Goal: Information Seeking & Learning: Compare options

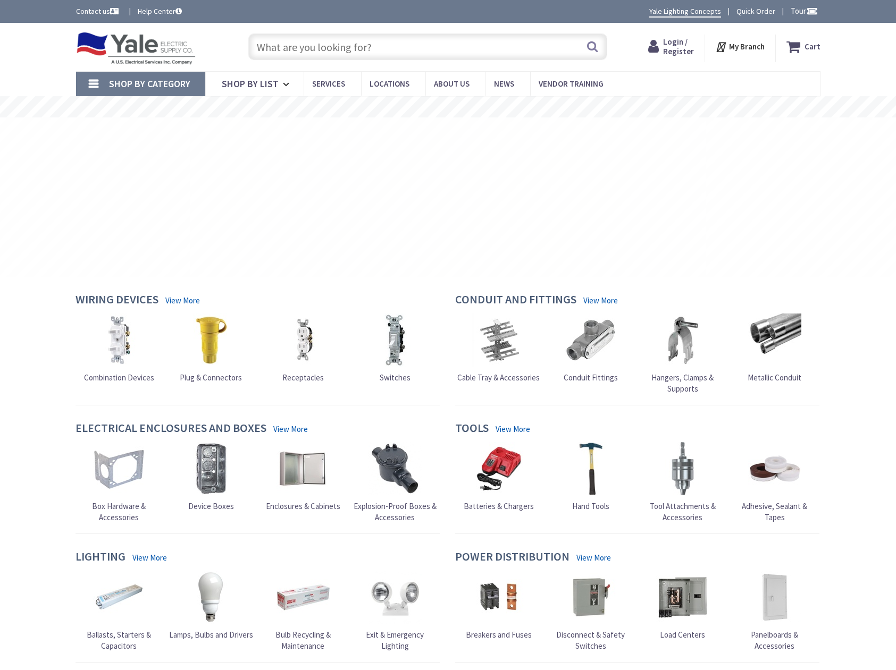
click at [298, 49] on input "text" at bounding box center [427, 46] width 359 height 27
type input "251152"
type input "[GEOGRAPHIC_DATA], [STREET_ADDRESS]"
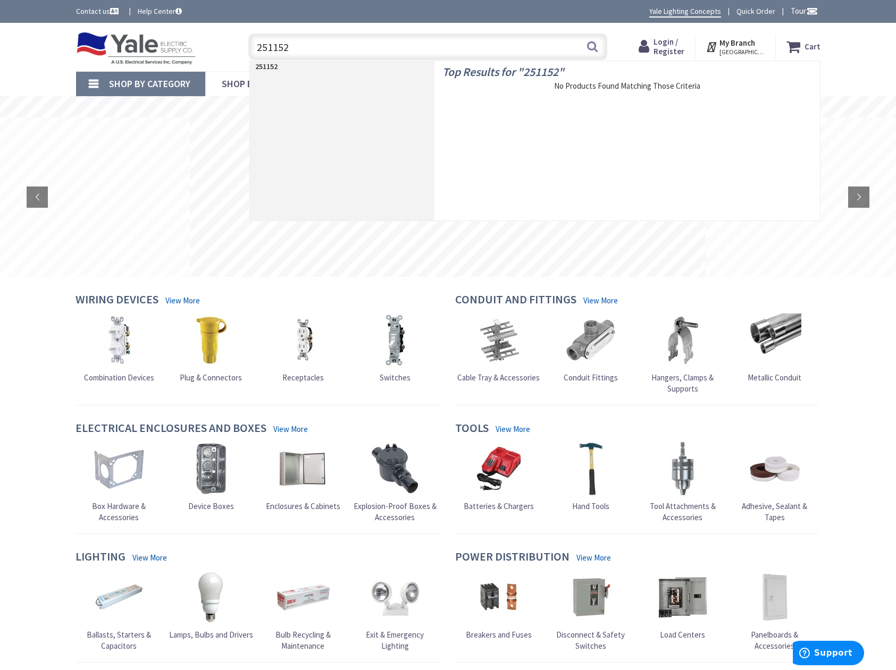
type input "251152"
click at [599, 332] on img at bounding box center [590, 340] width 53 height 53
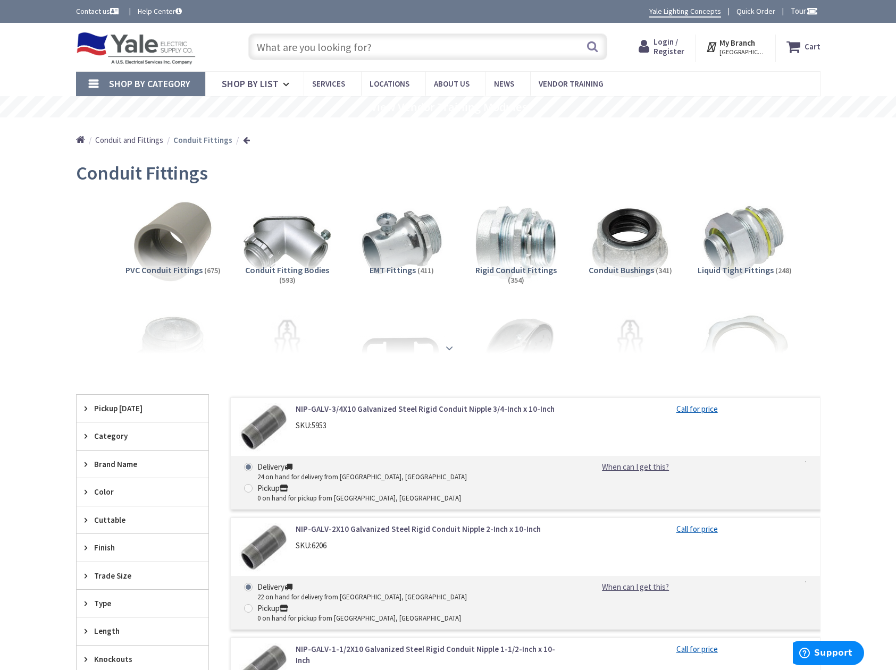
scroll to position [53, 0]
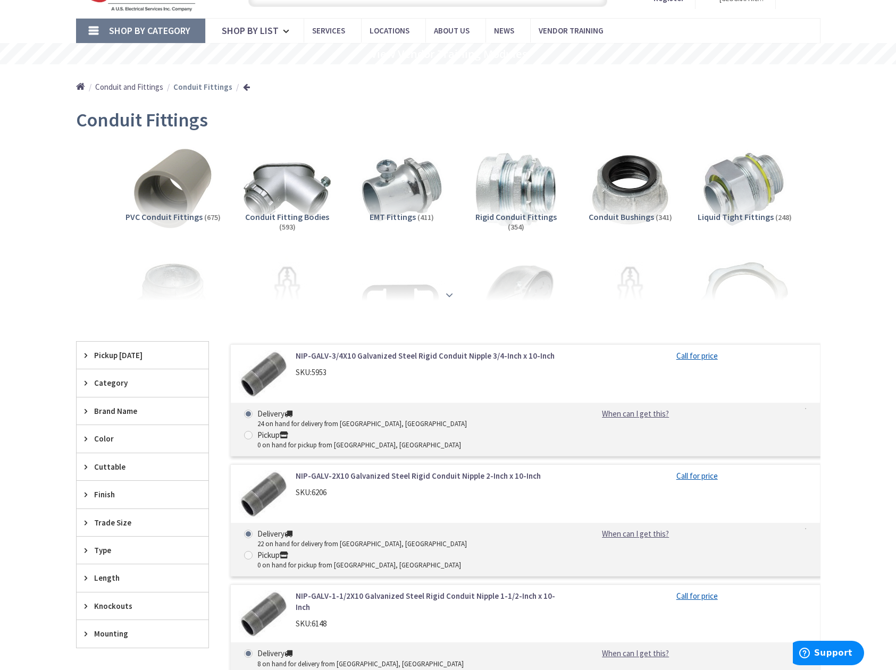
click at [450, 291] on strong at bounding box center [449, 295] width 13 height 12
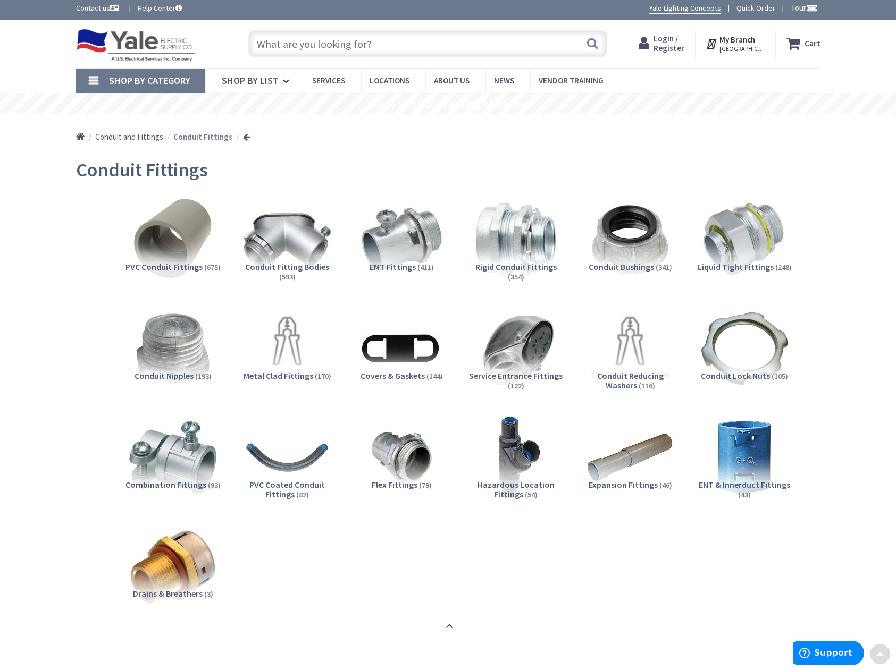
scroll to position [0, 0]
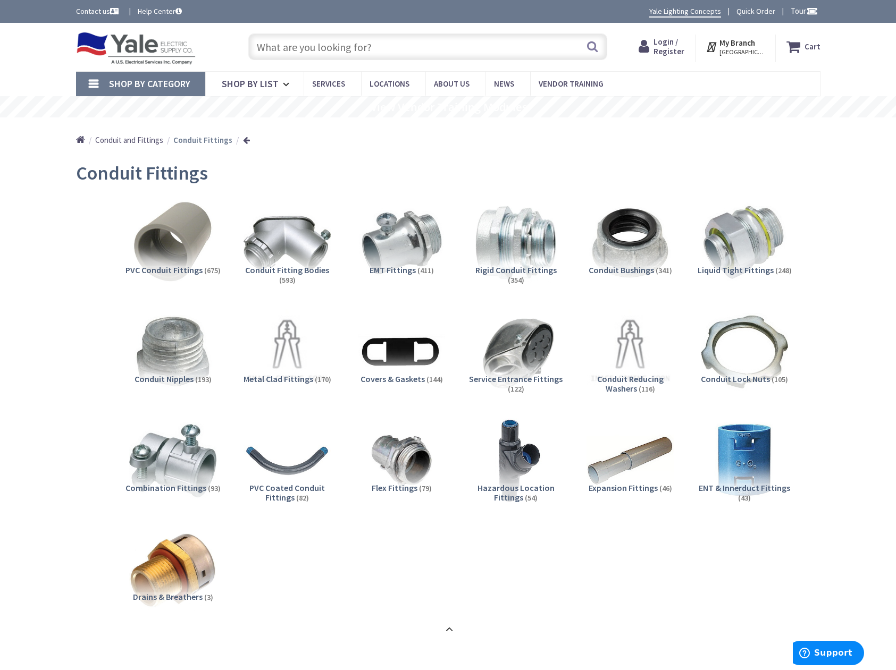
click at [335, 49] on input "text" at bounding box center [427, 46] width 359 height 27
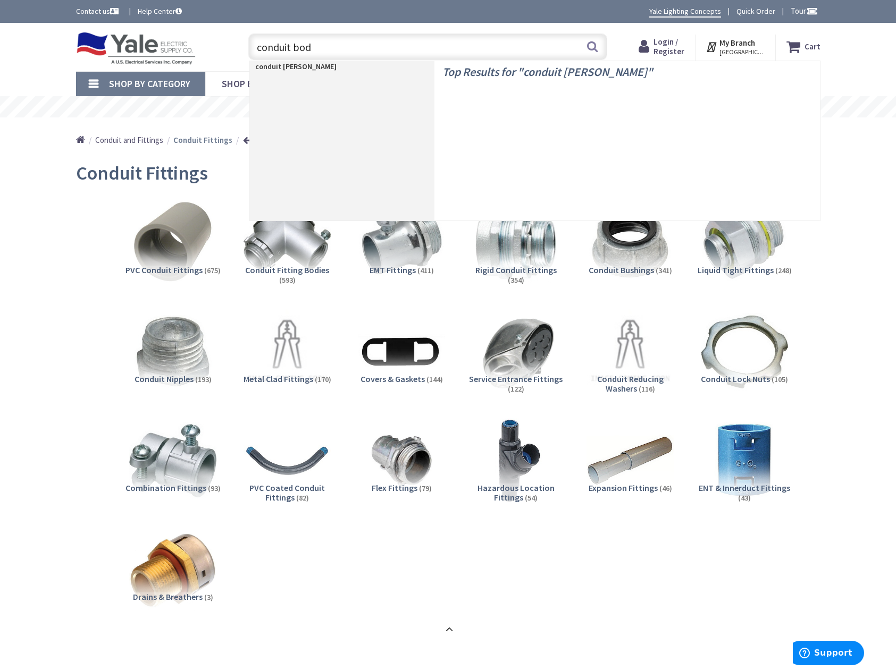
type input "conduit body"
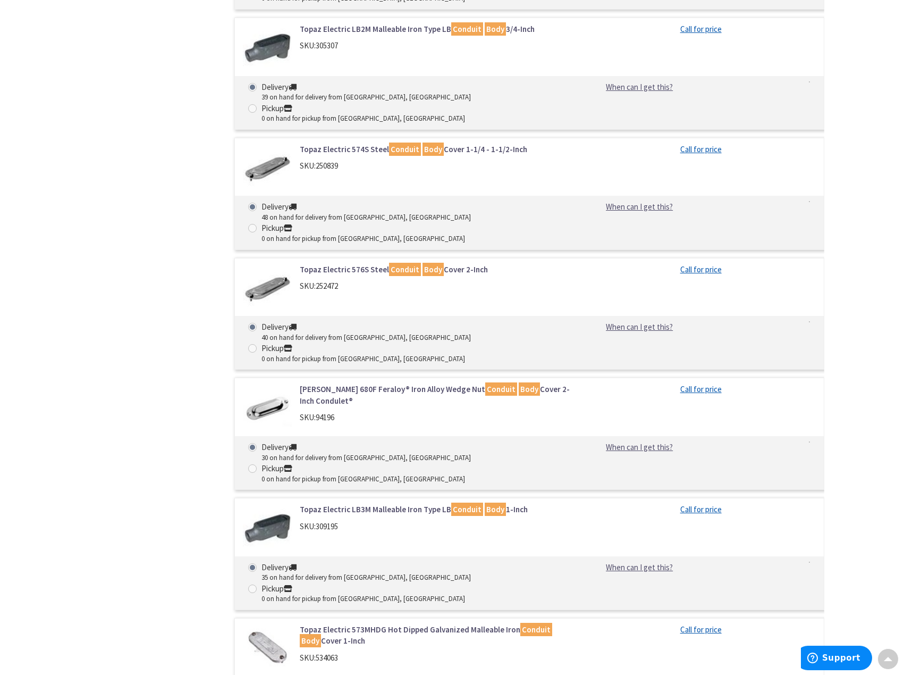
scroll to position [2074, 0]
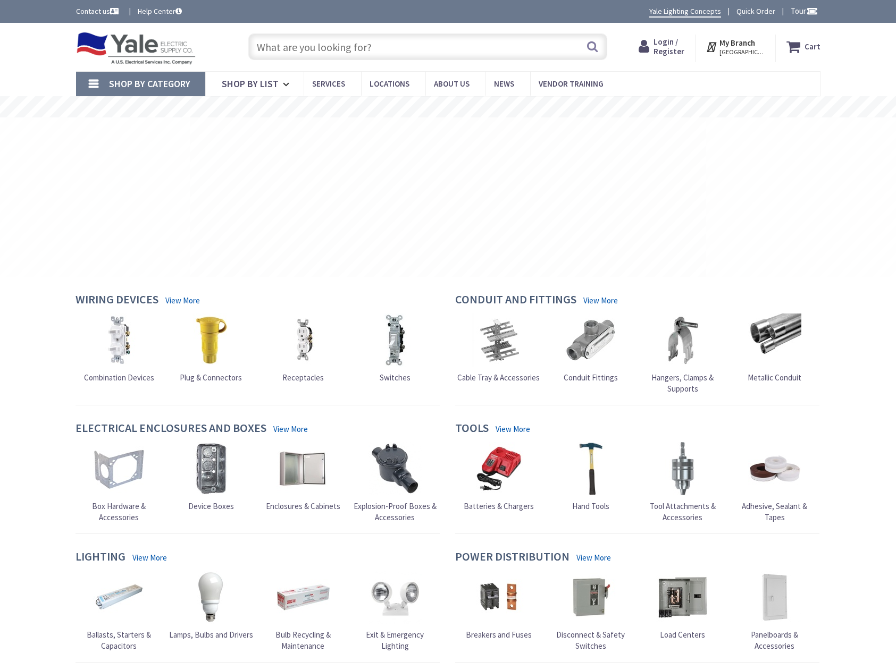
click at [321, 44] on input "text" at bounding box center [427, 46] width 359 height 27
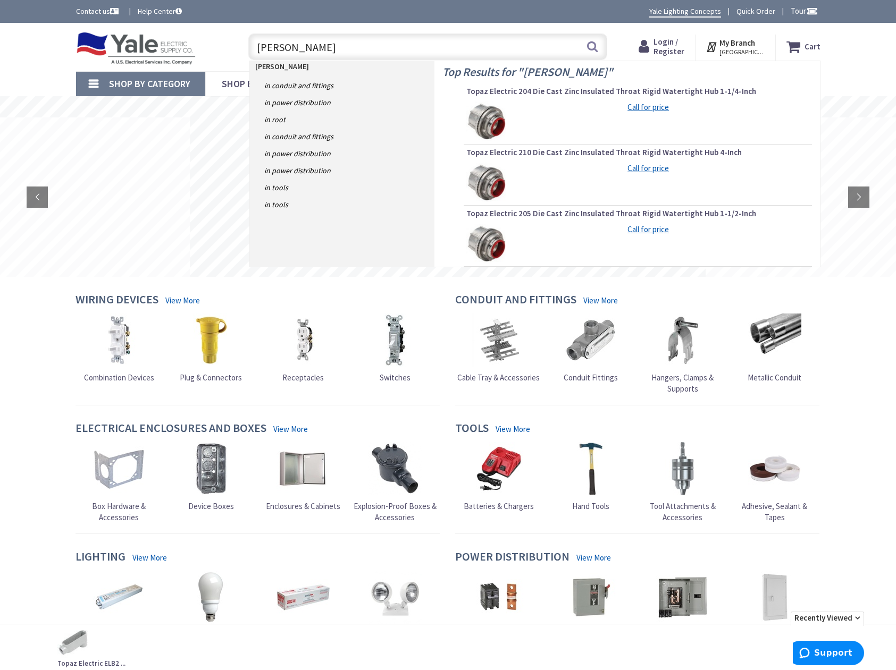
type input "meyers hub"
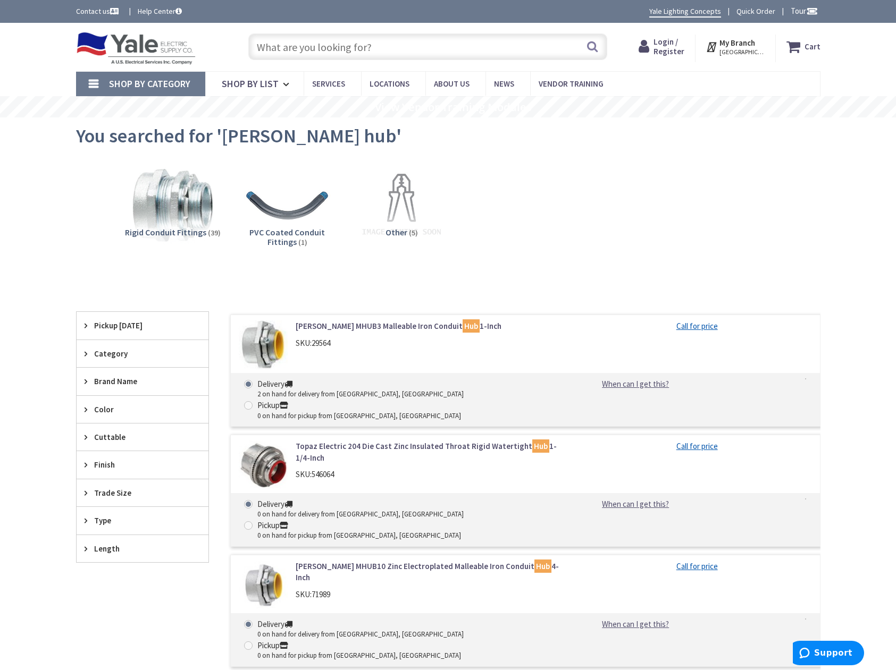
click at [123, 486] on div "Trade Size" at bounding box center [143, 493] width 132 height 27
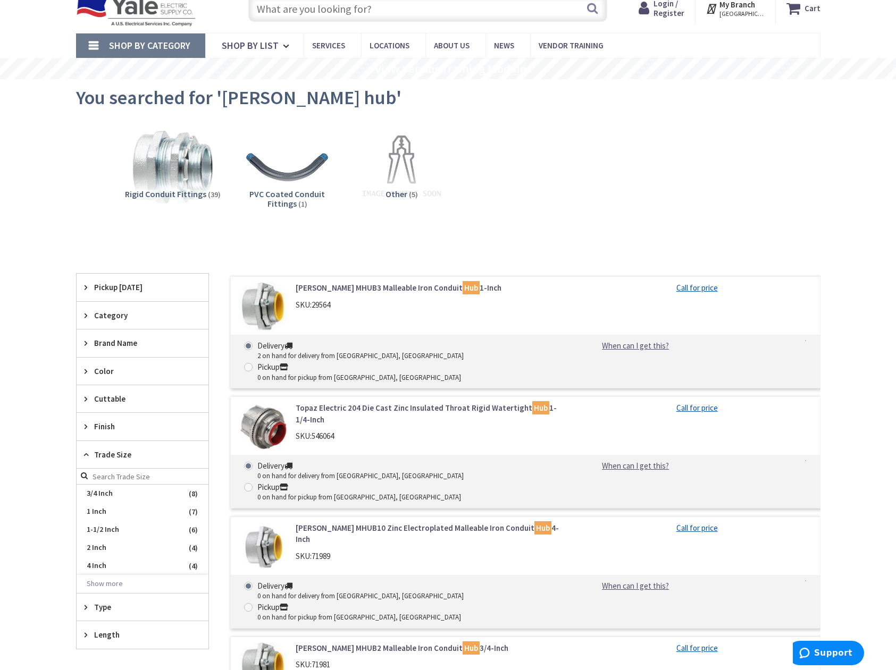
scroll to position [53, 0]
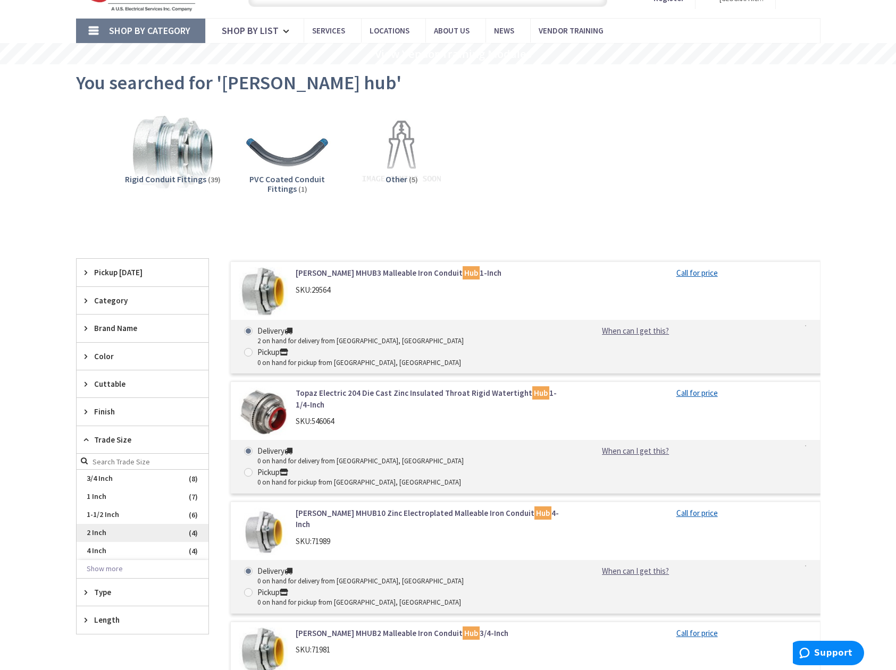
click at [112, 528] on span "2 Inch" at bounding box center [143, 533] width 132 height 18
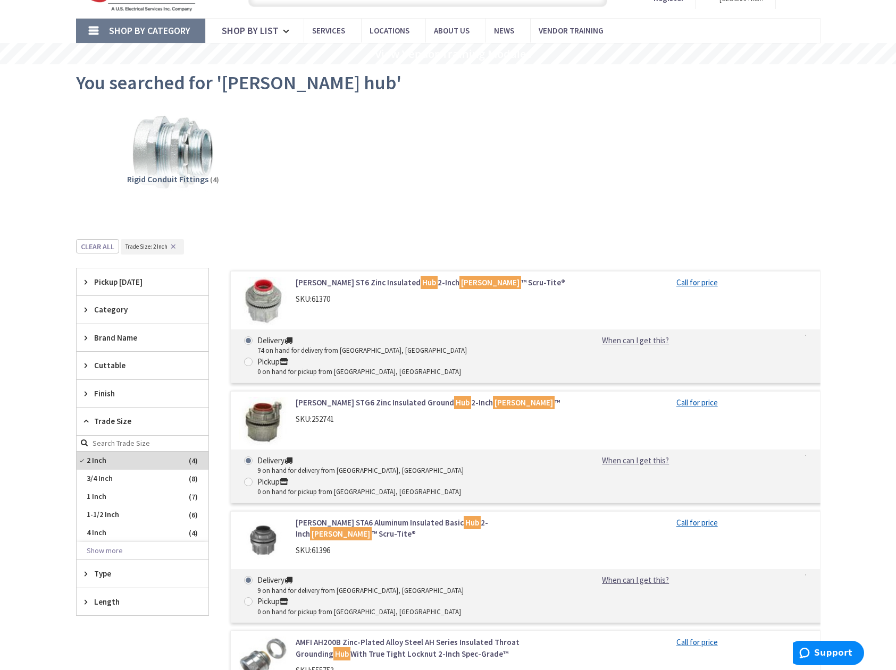
scroll to position [106, 0]
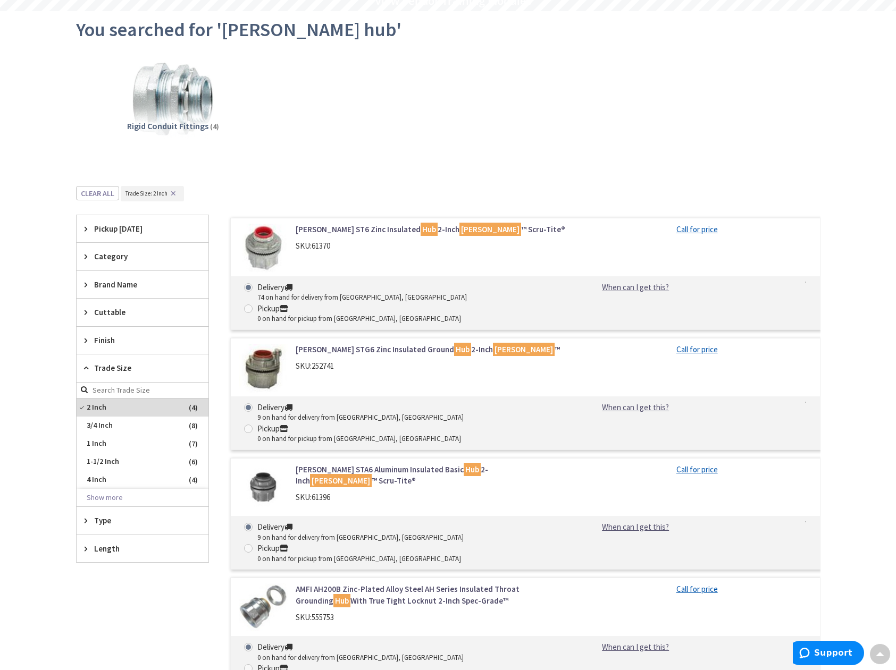
click at [403, 229] on link "Crouse-Hinds ST6 Zinc Insulated Hub 2-Inch Myers ™ Scru-Tite®" at bounding box center [431, 229] width 271 height 11
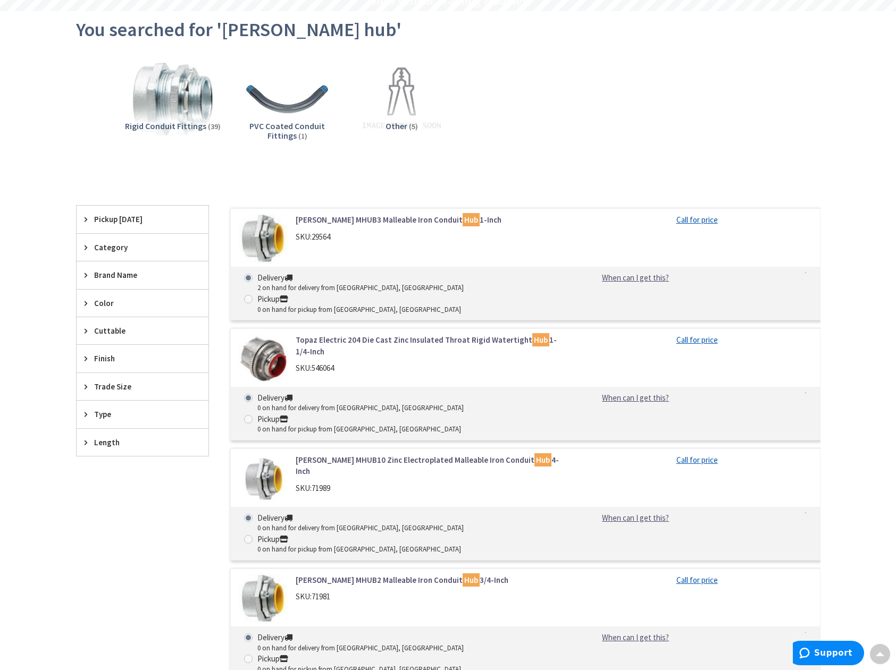
click at [129, 381] on span "Trade Size" at bounding box center [137, 386] width 87 height 11
click at [101, 480] on span "2 Inch" at bounding box center [143, 480] width 132 height 18
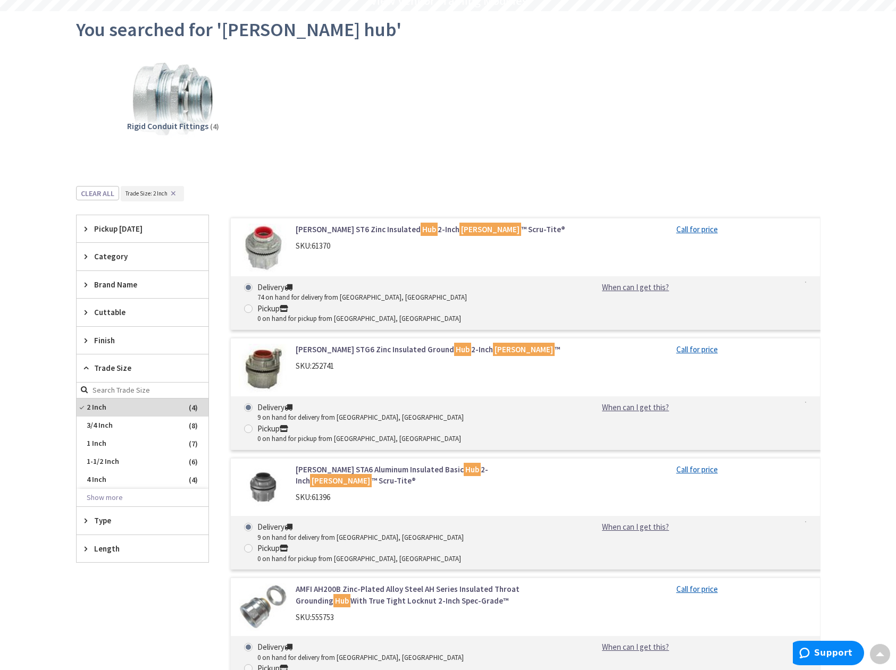
click at [367, 584] on link "AMFI AH200B Zinc-Plated Alloy Steel AH Series Insulated Throat Grounding Hub Wi…" at bounding box center [431, 595] width 271 height 23
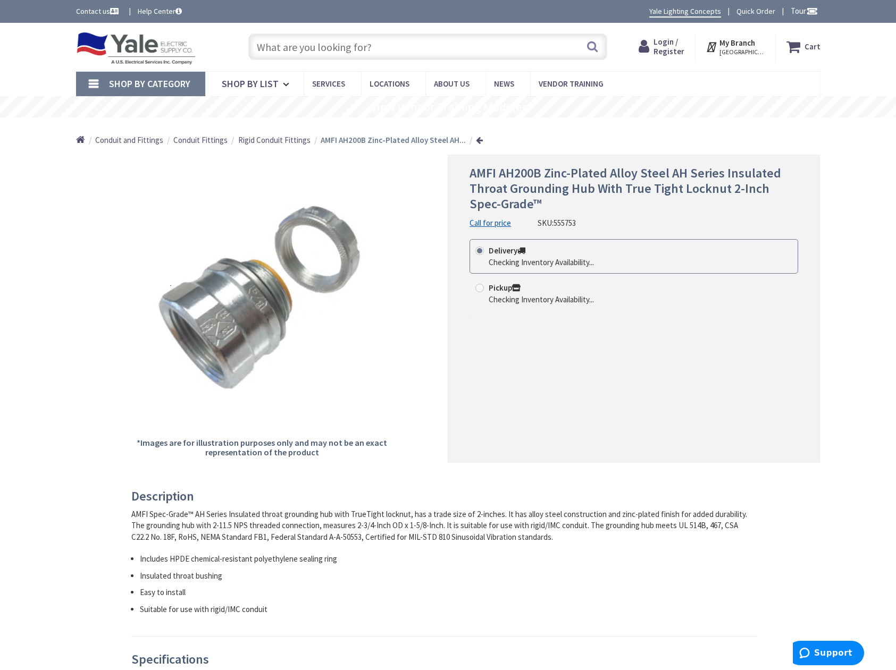
click at [323, 48] on input "text" at bounding box center [427, 46] width 359 height 27
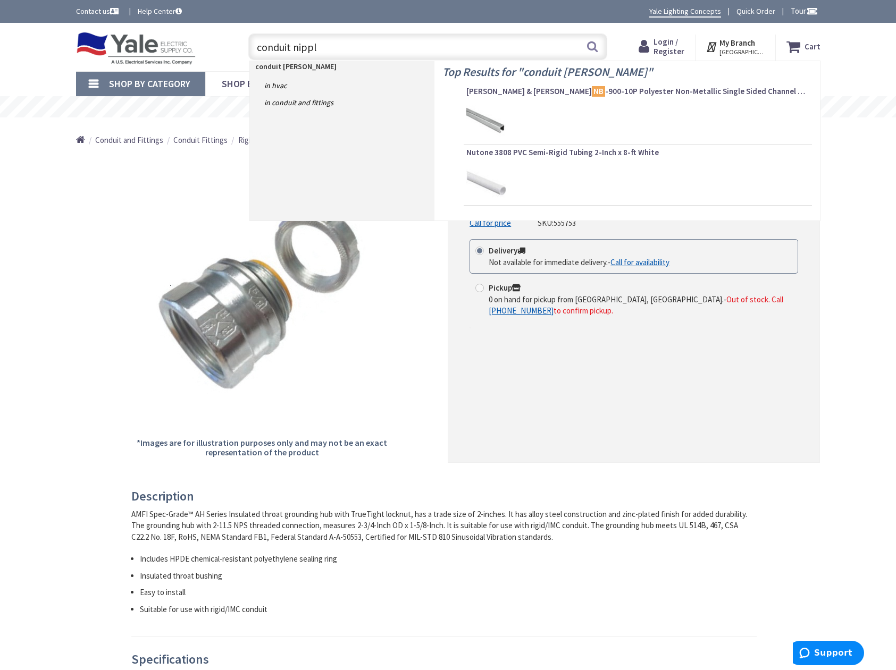
type input "conduit nipple"
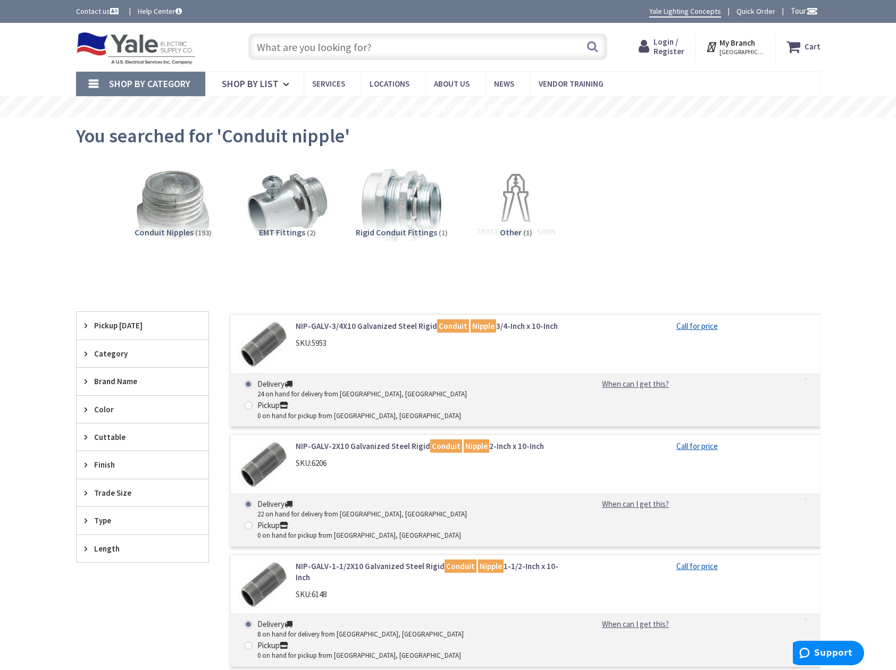
click at [122, 489] on span "Trade Size" at bounding box center [137, 493] width 87 height 11
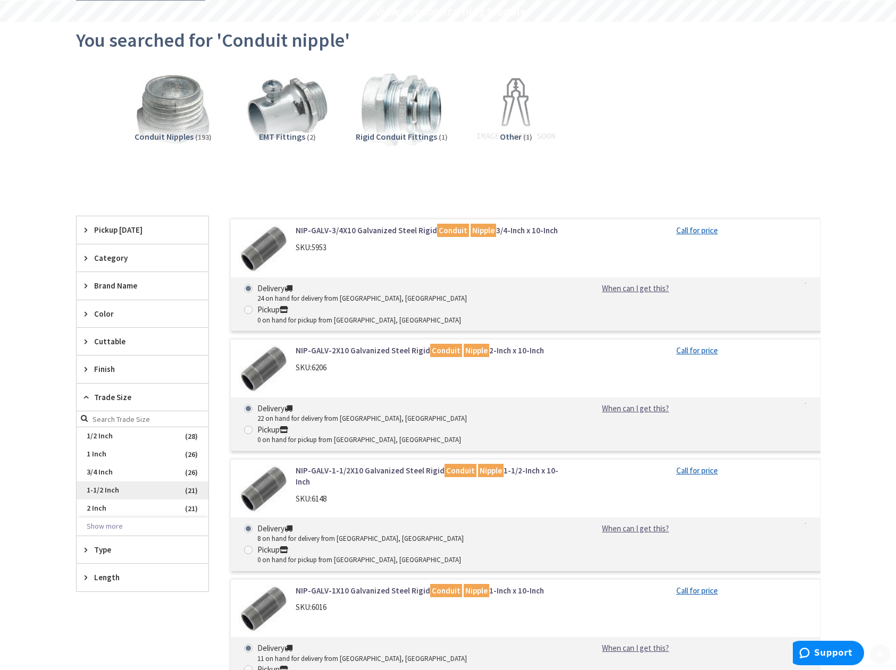
scroll to position [106, 0]
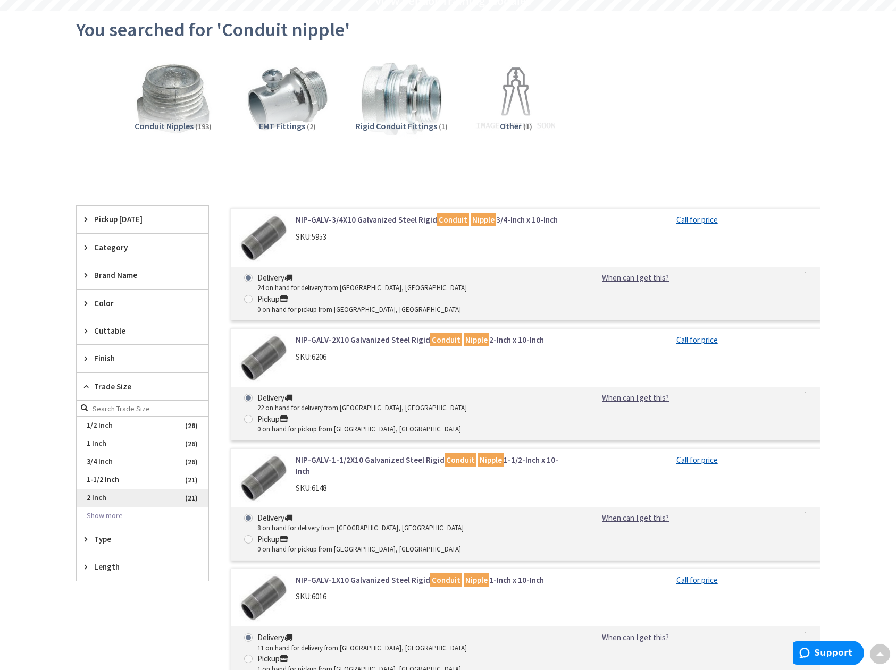
click at [104, 496] on span "2 Inch" at bounding box center [143, 498] width 132 height 18
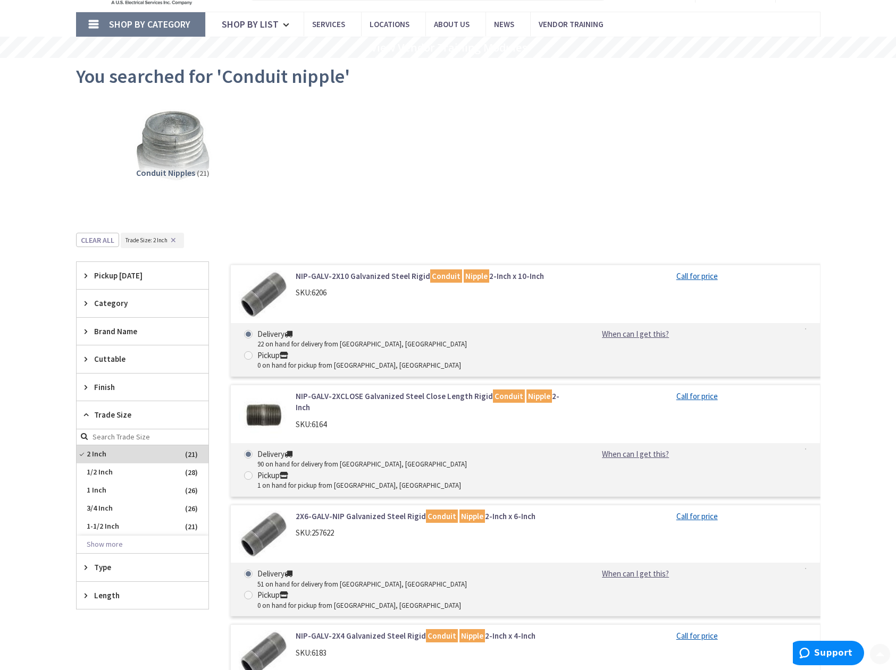
scroll to position [213, 0]
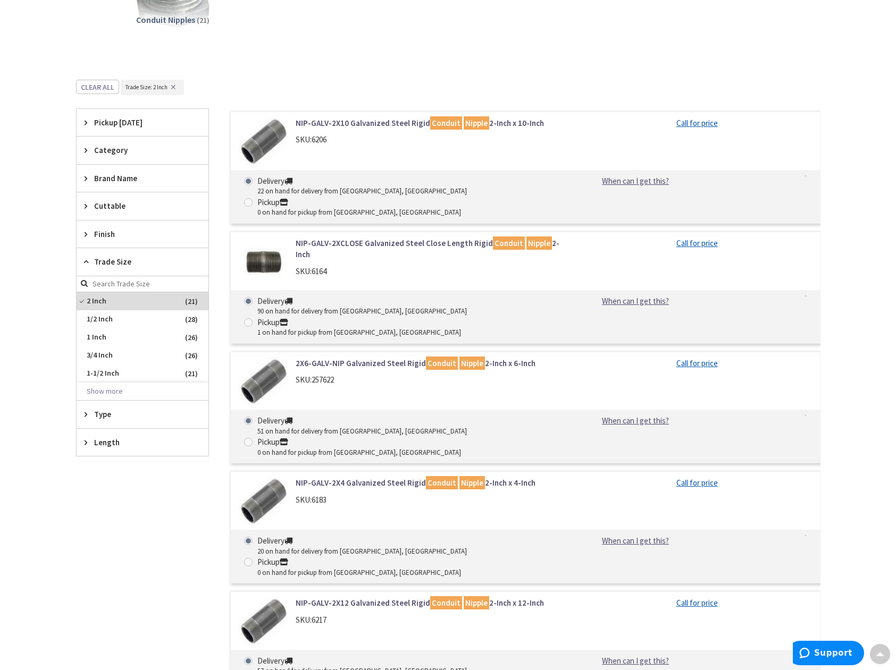
click at [127, 447] on span "Length" at bounding box center [137, 442] width 87 height 11
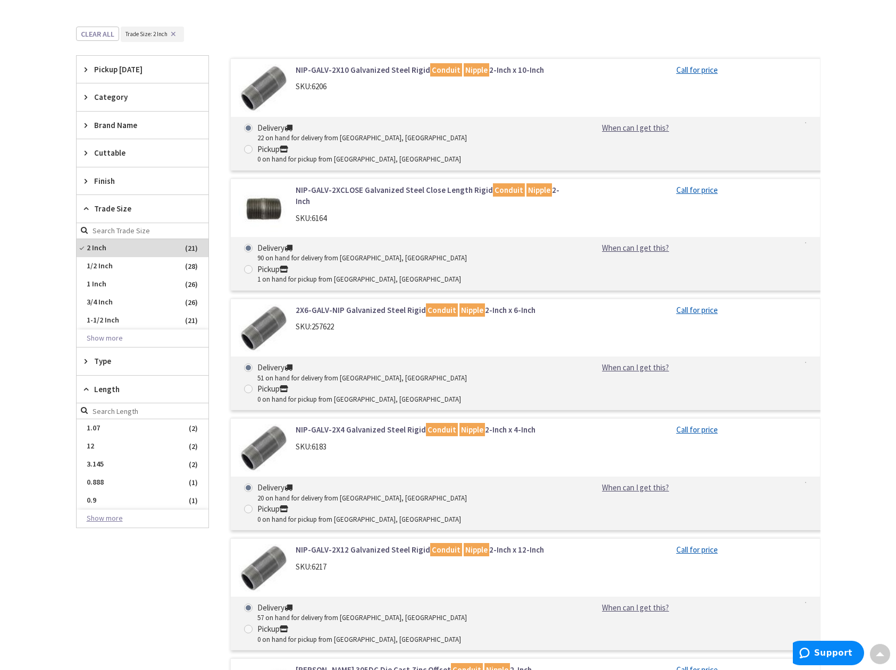
click at [133, 522] on button "Show more" at bounding box center [143, 519] width 132 height 18
click at [103, 447] on span "12" at bounding box center [143, 447] width 132 height 18
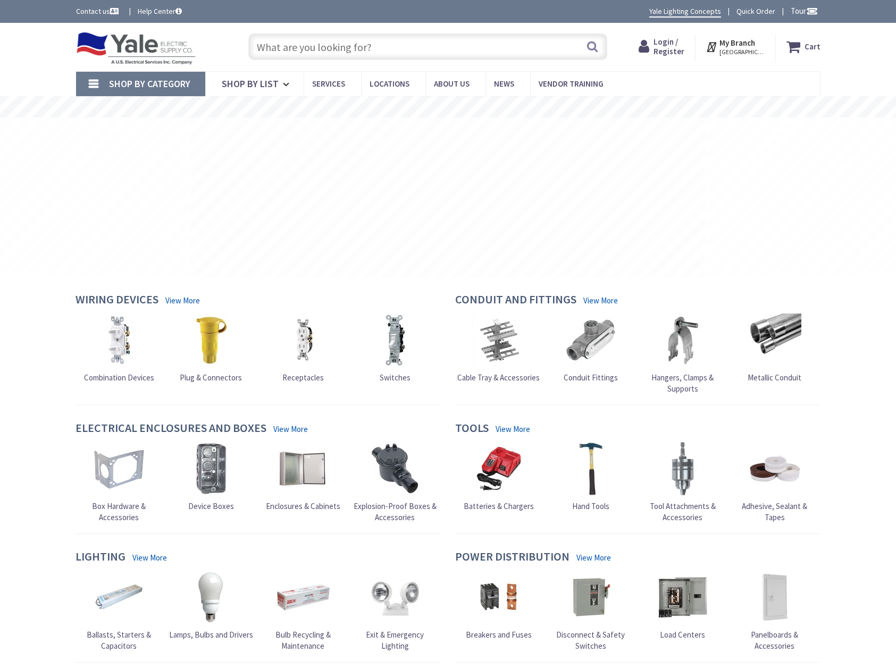
click at [291, 50] on input "text" at bounding box center [427, 46] width 359 height 27
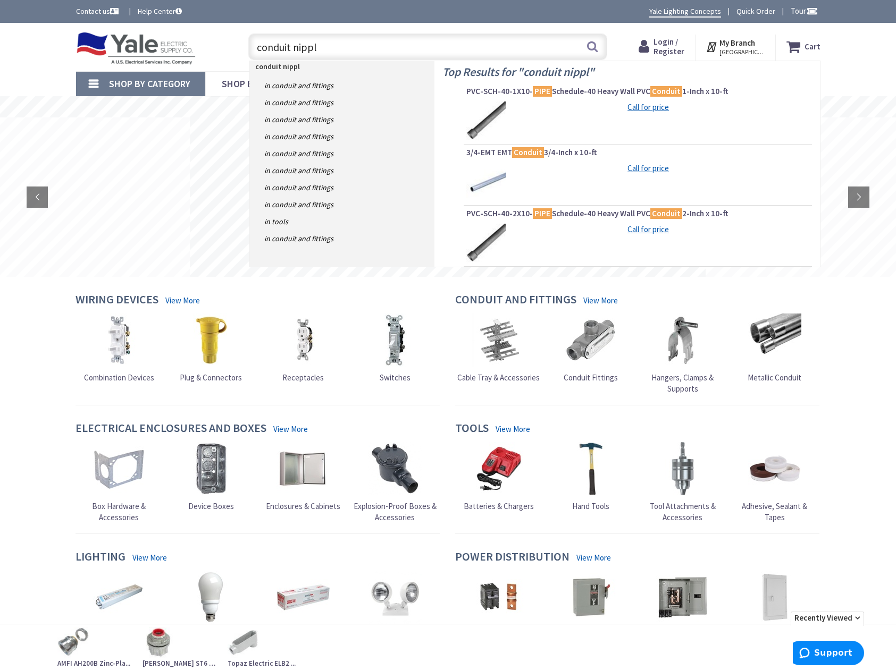
type input "conduit nipple"
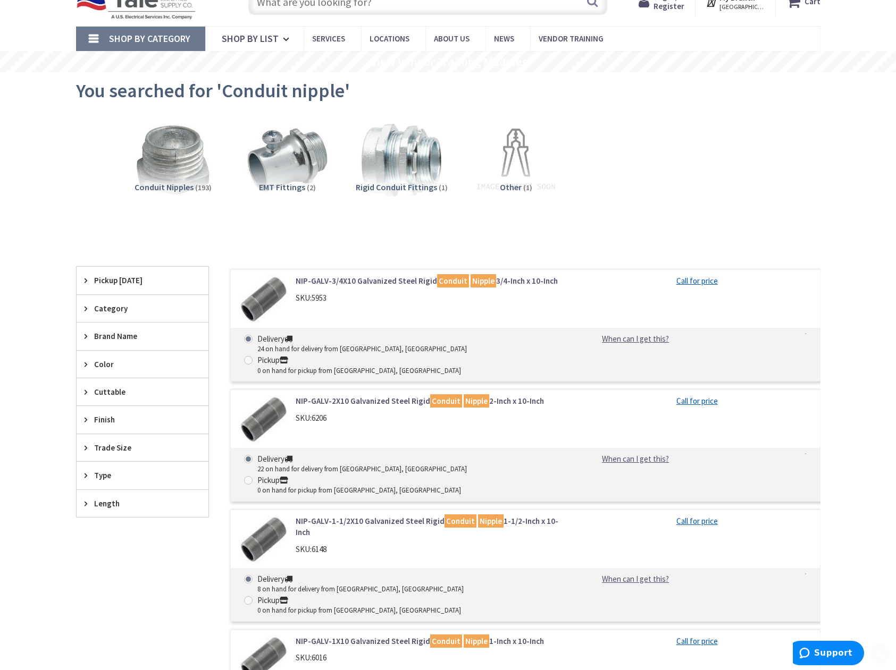
scroll to position [106, 0]
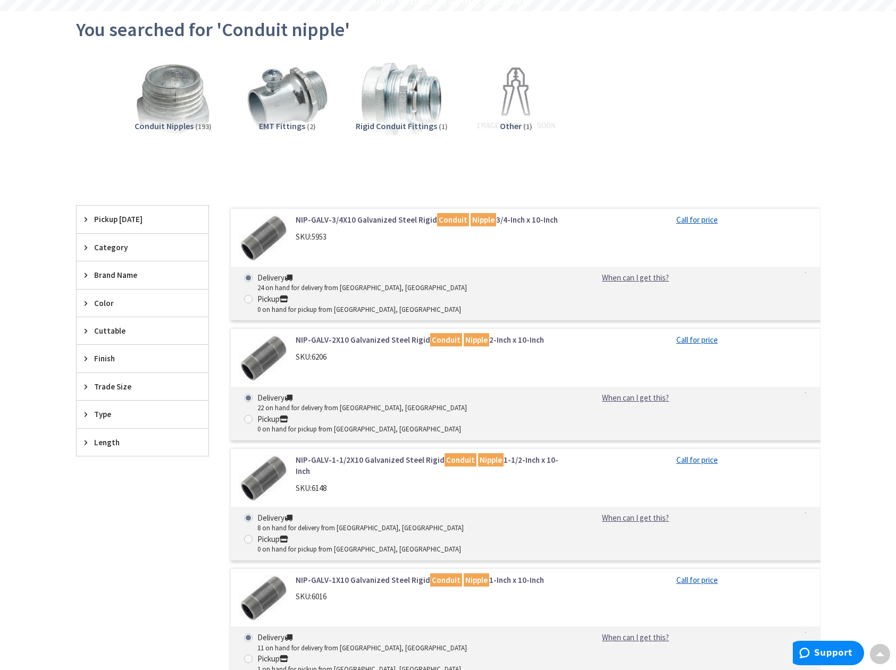
click at [147, 382] on span "Trade Size" at bounding box center [137, 386] width 87 height 11
click at [103, 501] on span "2 Inch" at bounding box center [143, 498] width 132 height 18
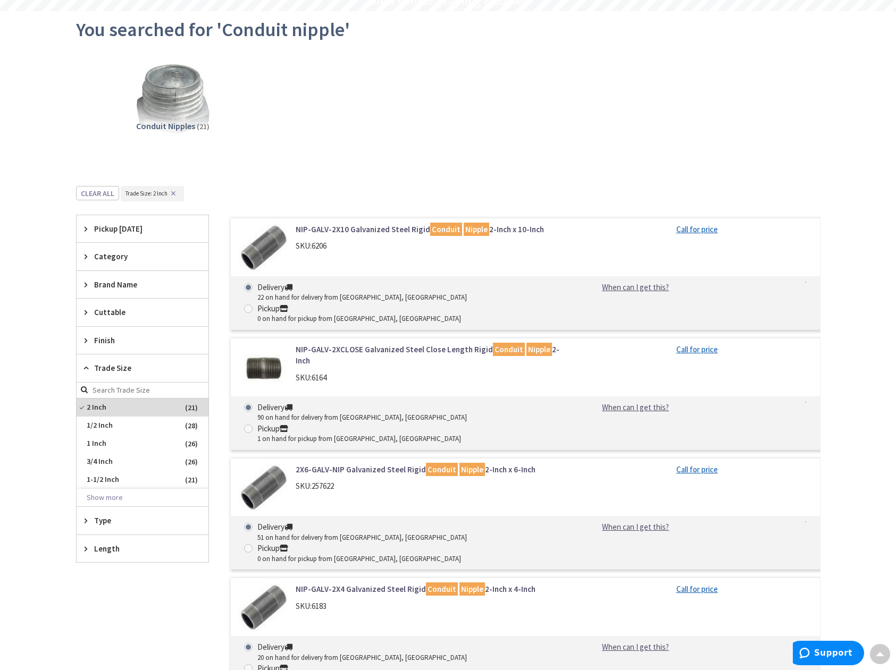
click at [104, 550] on span "Length" at bounding box center [137, 548] width 87 height 11
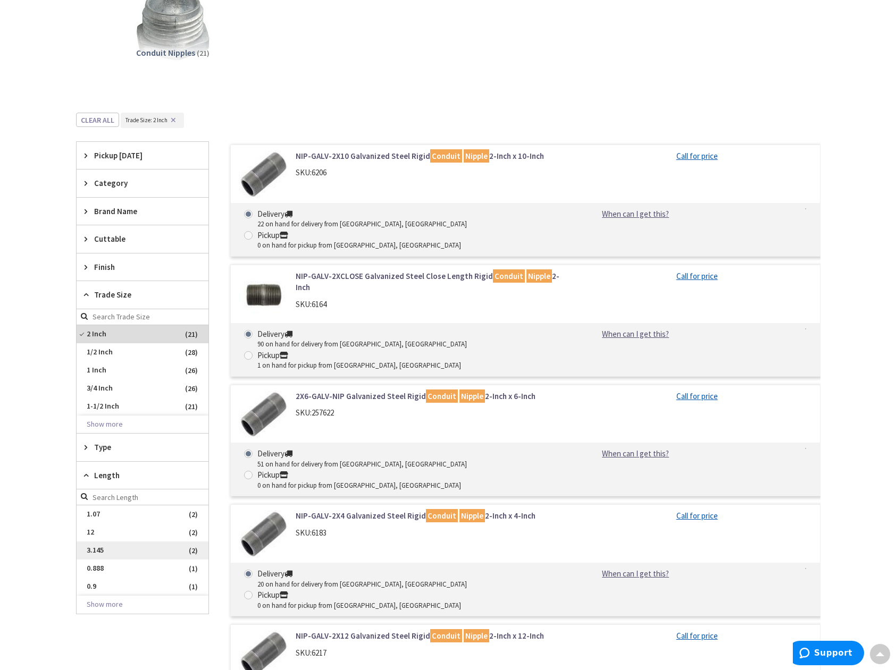
scroll to position [266, 0]
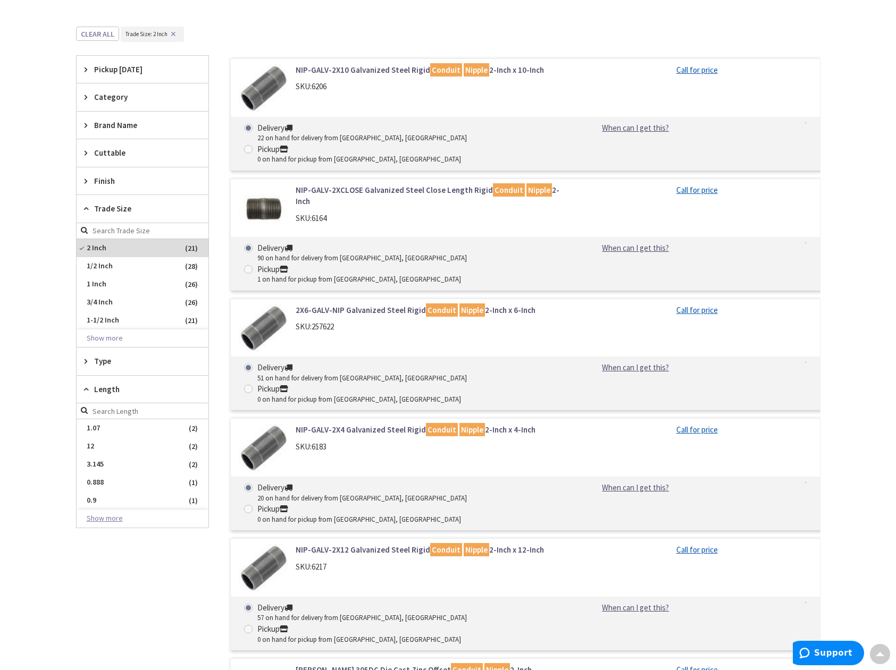
click at [114, 517] on button "Show more" at bounding box center [143, 519] width 132 height 18
click at [91, 452] on span "12" at bounding box center [143, 447] width 132 height 18
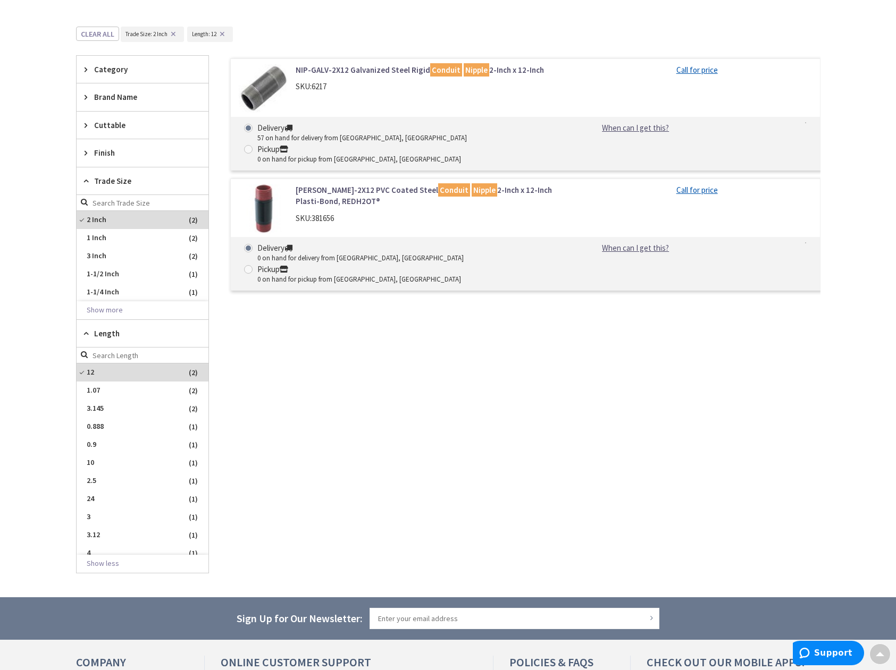
click at [349, 68] on link "NIP-GALV-2X12 Galvanized Steel Rigid Conduit Nipple 2-Inch x 12-Inch" at bounding box center [431, 69] width 271 height 11
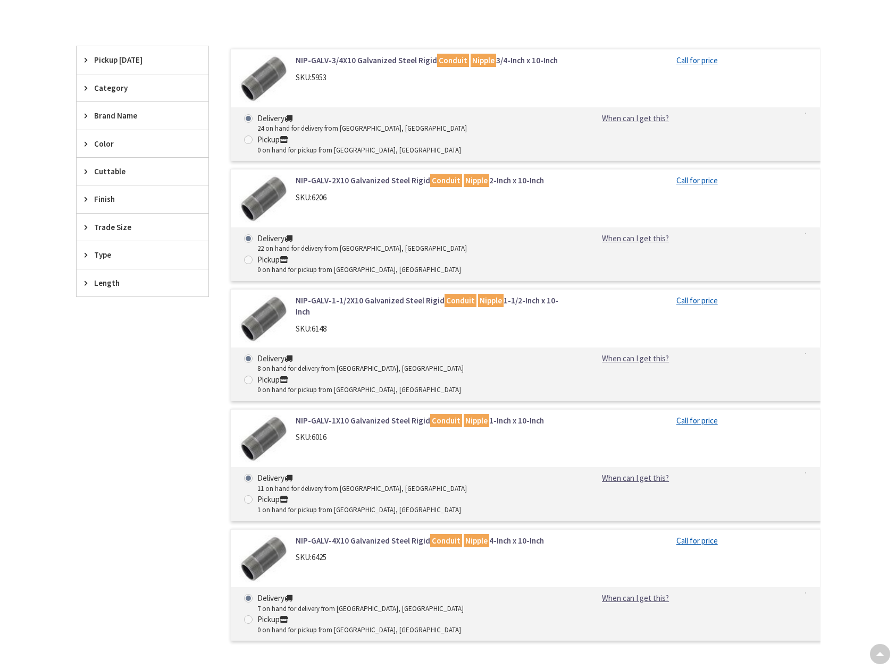
click at [110, 288] on span "Length" at bounding box center [137, 283] width 87 height 11
click at [117, 415] on button "Show more" at bounding box center [143, 413] width 132 height 18
click at [118, 224] on span "Trade Size" at bounding box center [137, 227] width 87 height 11
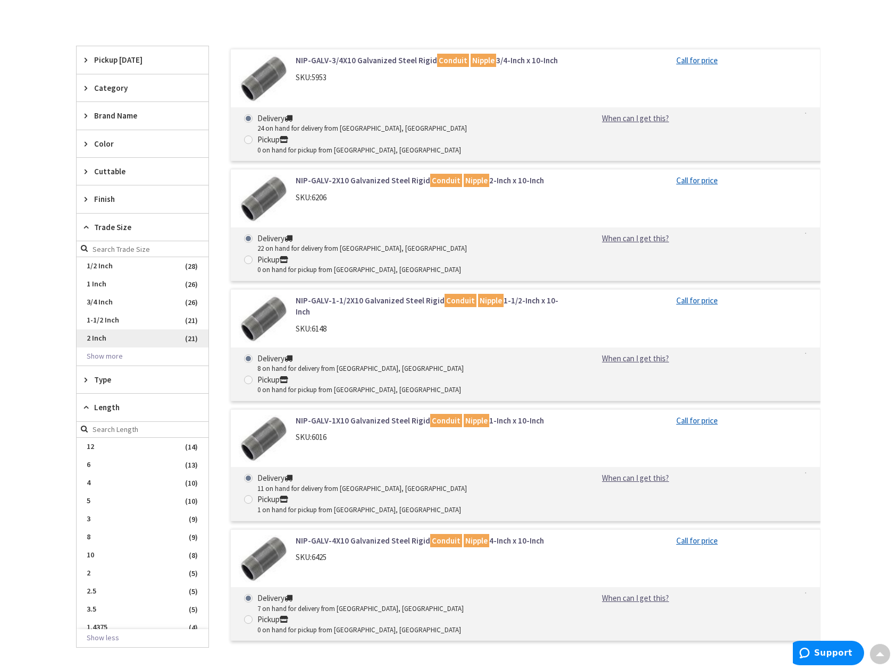
click at [104, 338] on span "2 Inch" at bounding box center [143, 339] width 132 height 18
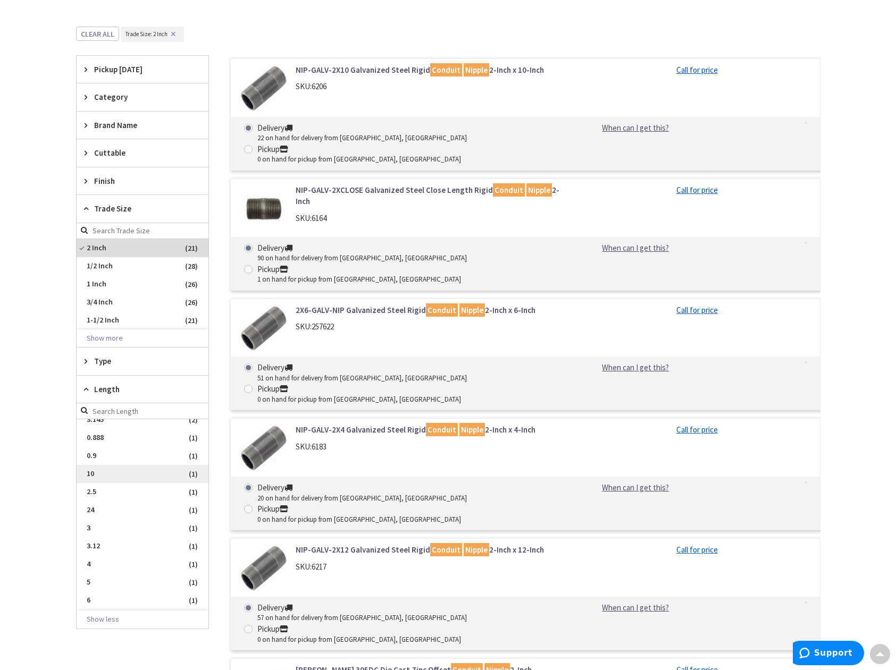
scroll to position [62, 0]
click at [103, 595] on span "8" at bounding box center [143, 602] width 132 height 18
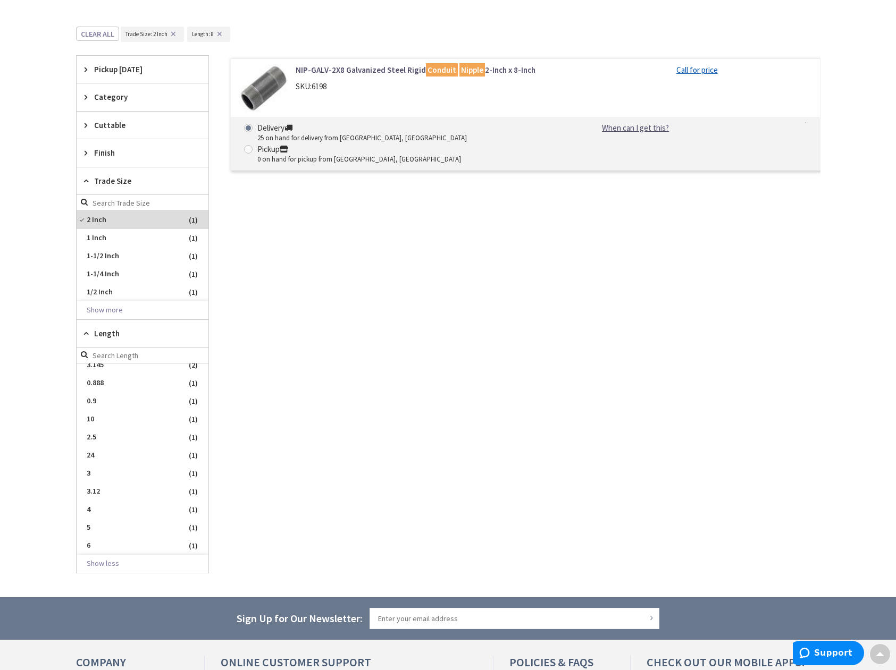
click at [351, 66] on link "NIP-GALV-2X8 Galvanized Steel Rigid Conduit Nipple 2-Inch x 8-Inch" at bounding box center [431, 69] width 271 height 11
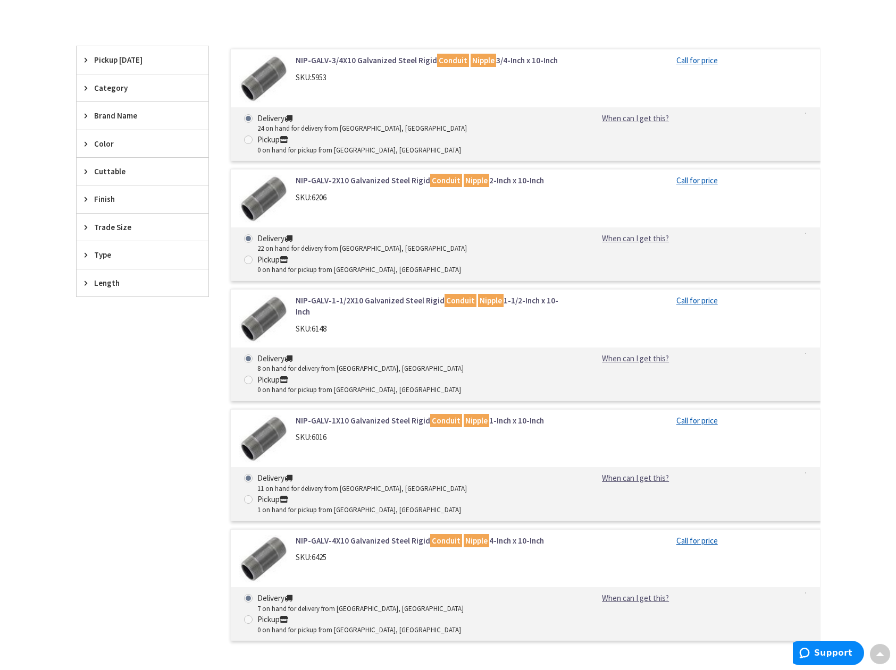
click at [110, 233] on div "Trade Size" at bounding box center [143, 227] width 132 height 27
click at [101, 337] on span "2 Inch" at bounding box center [143, 339] width 132 height 18
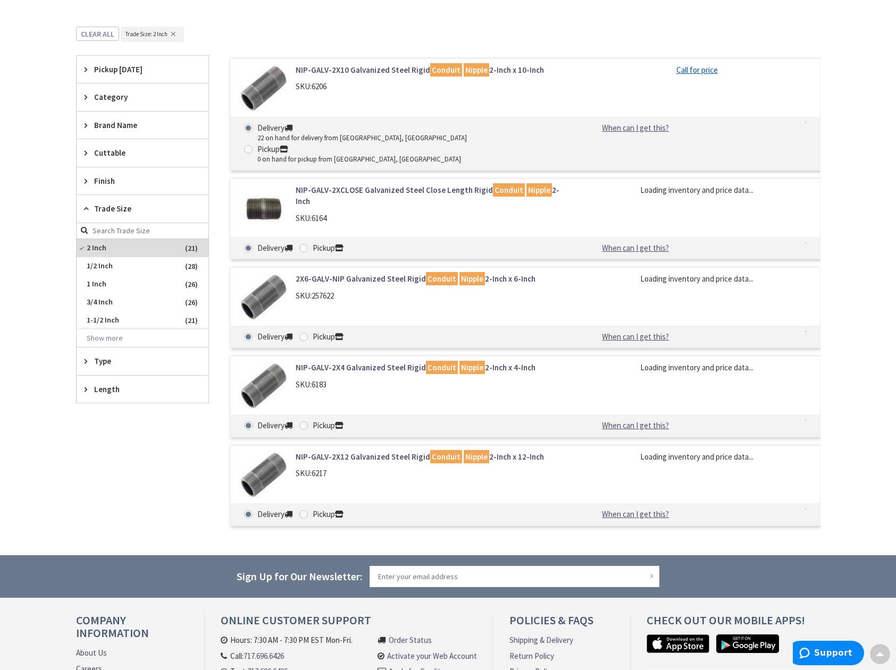
click at [121, 384] on span "Length" at bounding box center [137, 389] width 87 height 11
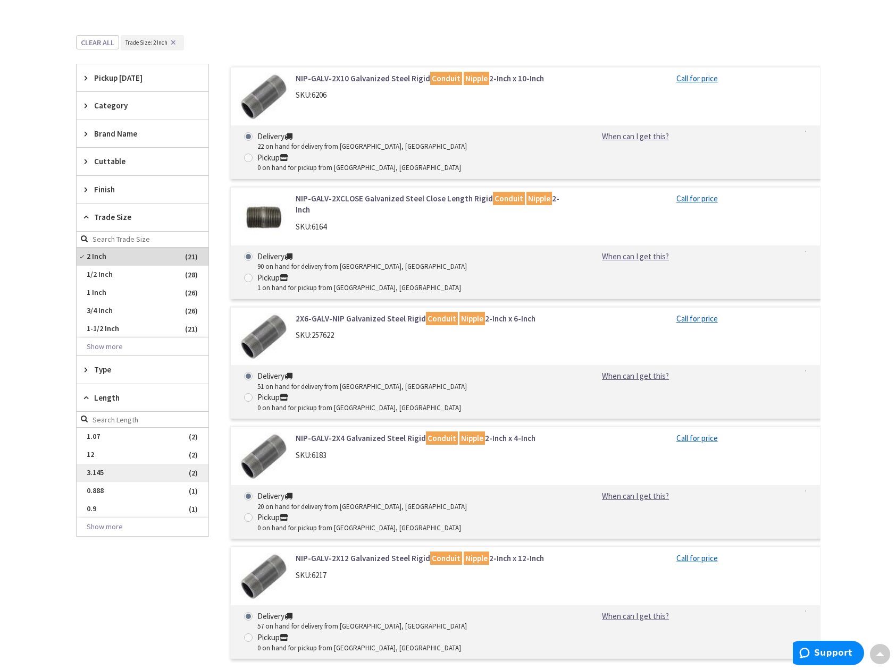
scroll to position [266, 0]
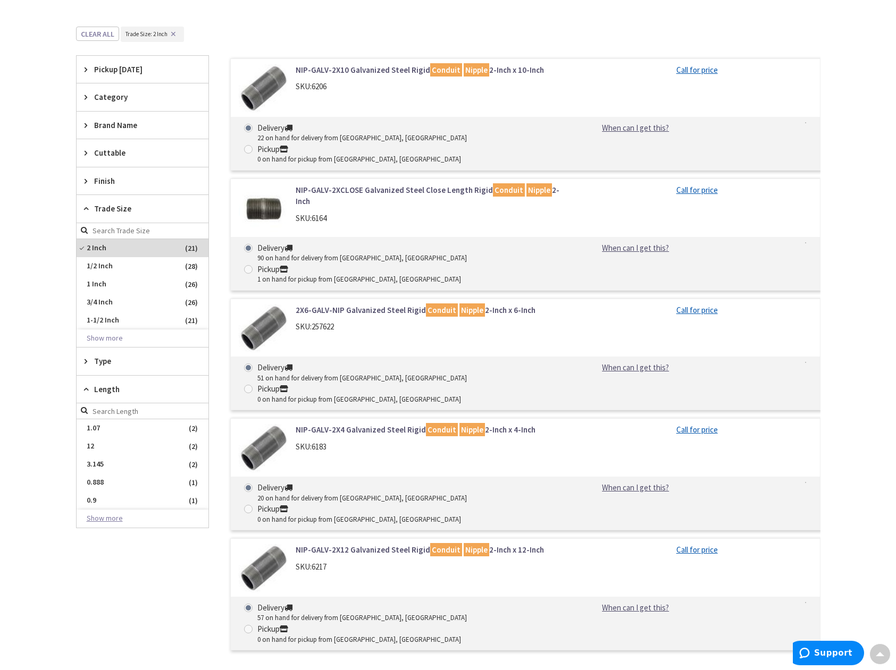
click at [112, 522] on button "Show more" at bounding box center [143, 519] width 132 height 18
click at [110, 514] on span "10" at bounding box center [143, 519] width 132 height 18
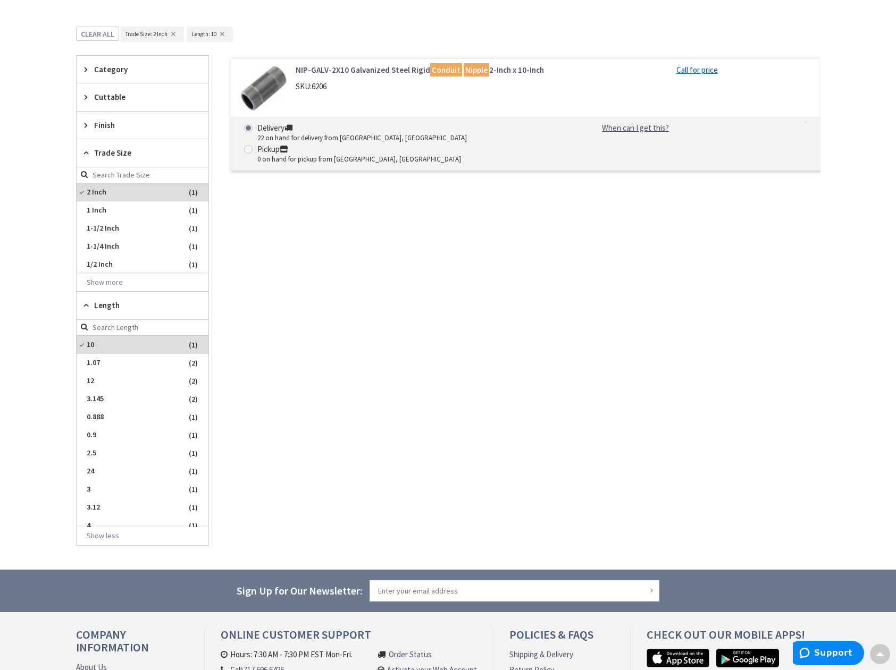
click at [360, 80] on div "NIP-GALV-2X10 Galvanized Steel Rigid Conduit Nipple 2-Inch x 10-Inch SKU: 6206" at bounding box center [431, 80] width 287 height 33
click at [360, 73] on link "NIP-GALV-2X10 Galvanized Steel Rigid Conduit Nipple 2-Inch x 10-Inch" at bounding box center [431, 69] width 271 height 11
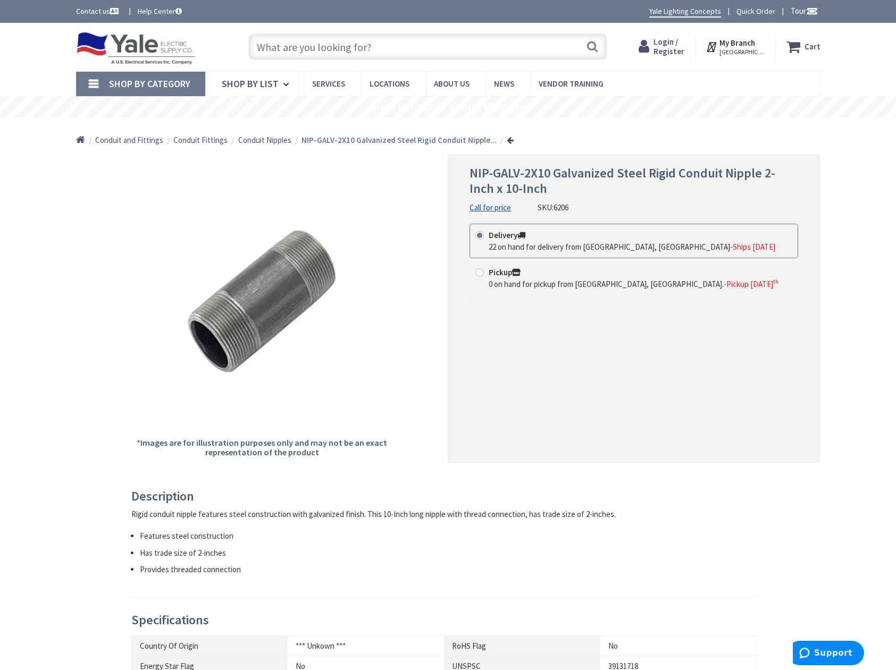
click at [373, 59] on input "text" at bounding box center [427, 46] width 359 height 27
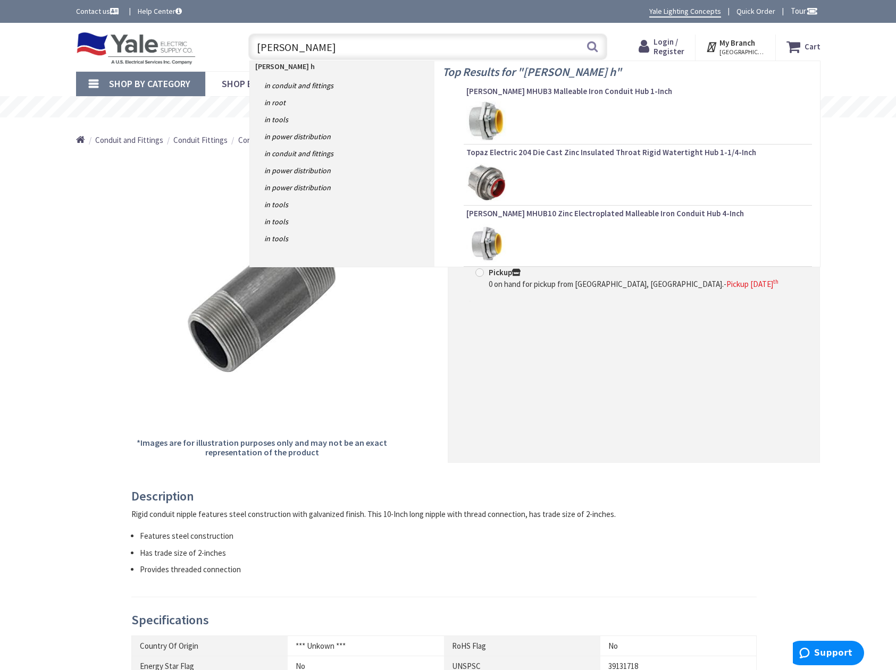
type input "meyers hub"
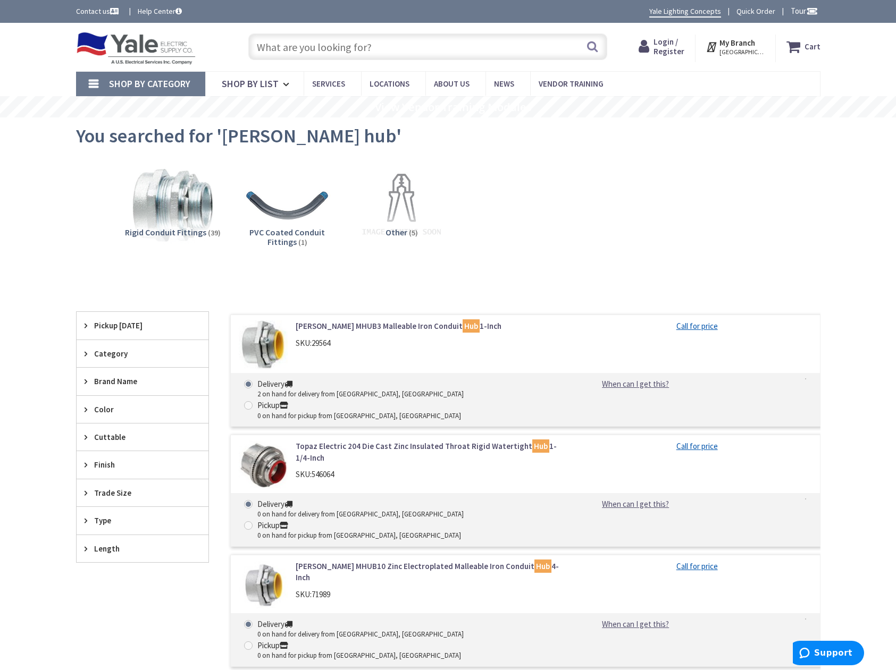
drag, startPoint x: 305, startPoint y: 44, endPoint x: 307, endPoint y: 52, distance: 8.8
click at [309, 50] on input "text" at bounding box center [427, 46] width 359 height 27
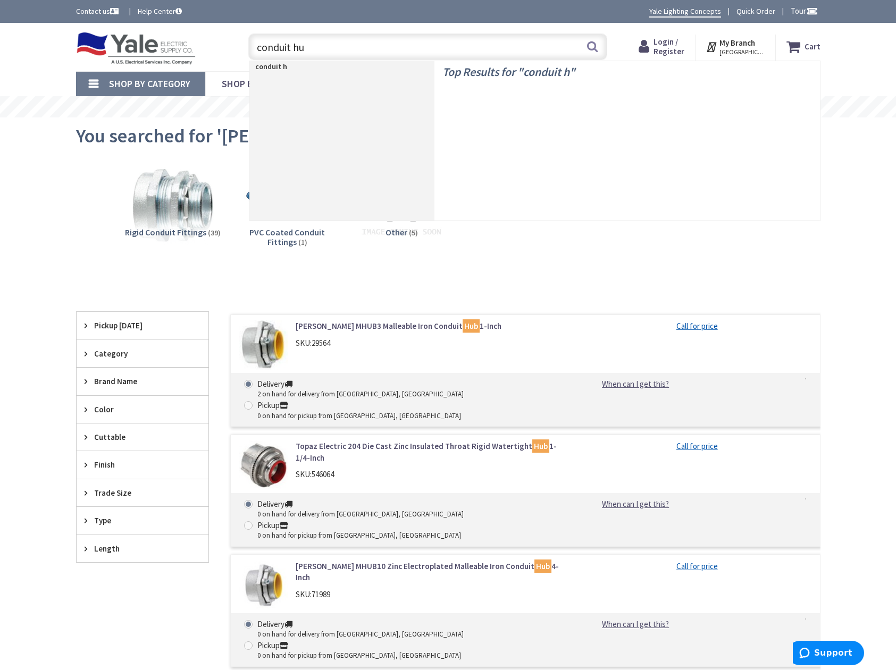
type input "conduit hub"
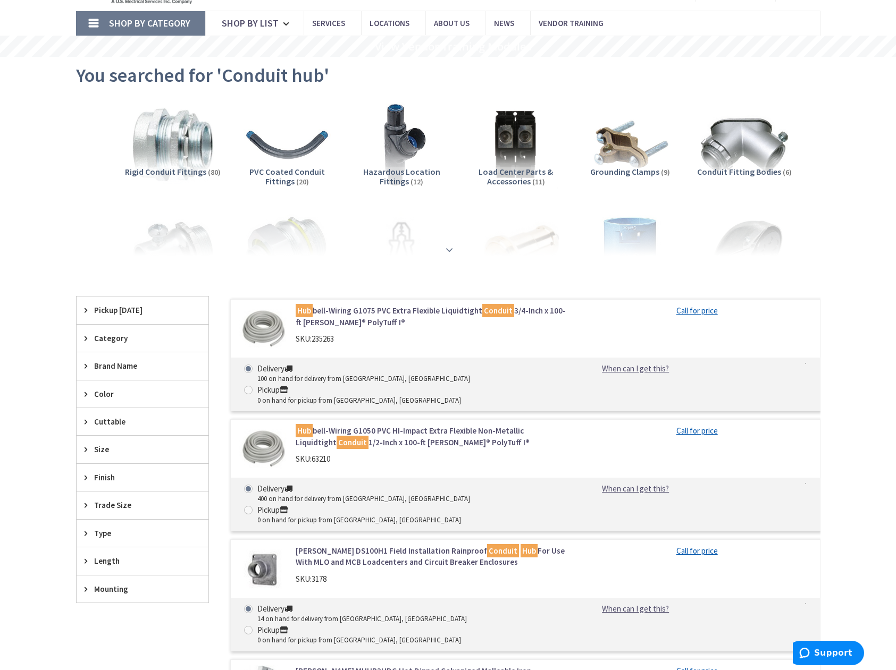
scroll to position [160, 0]
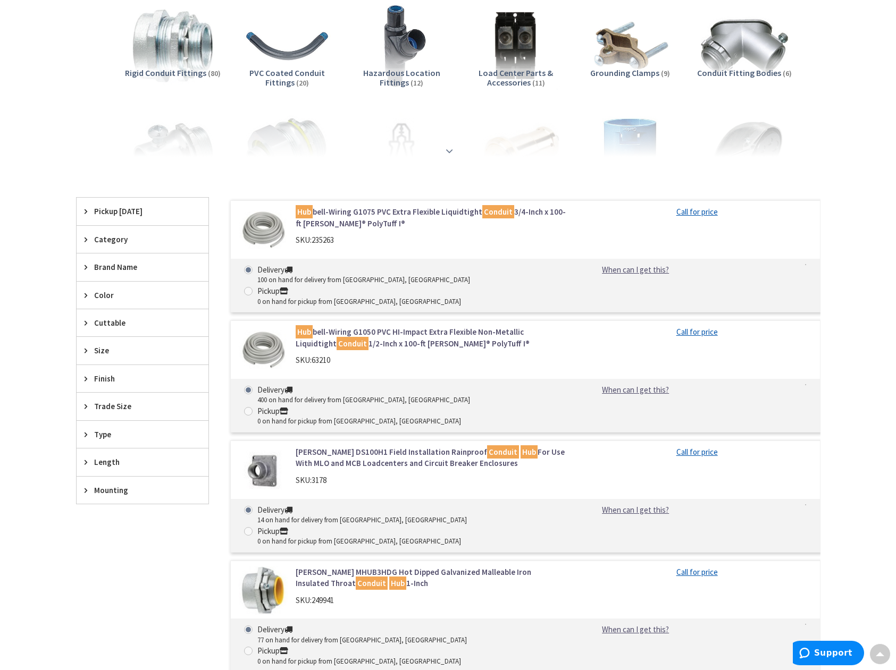
click at [451, 149] on strong at bounding box center [449, 151] width 13 height 12
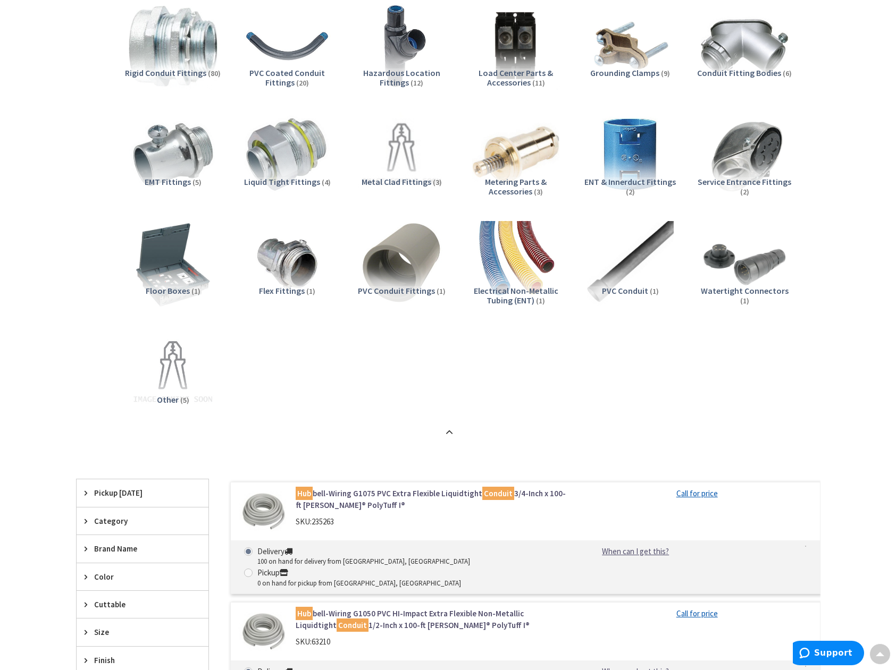
click at [179, 46] on img at bounding box center [172, 46] width 96 height 96
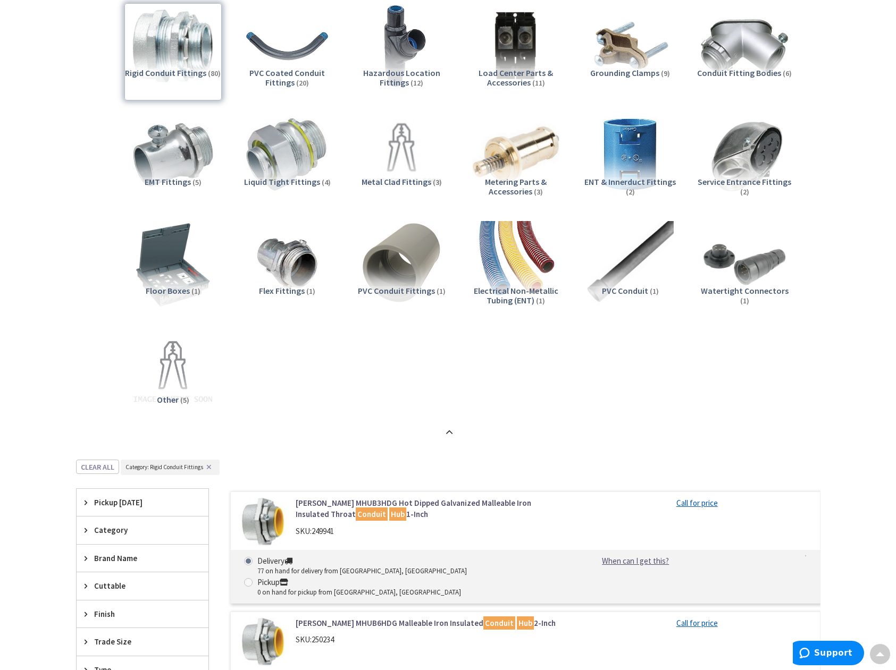
scroll to position [619, 0]
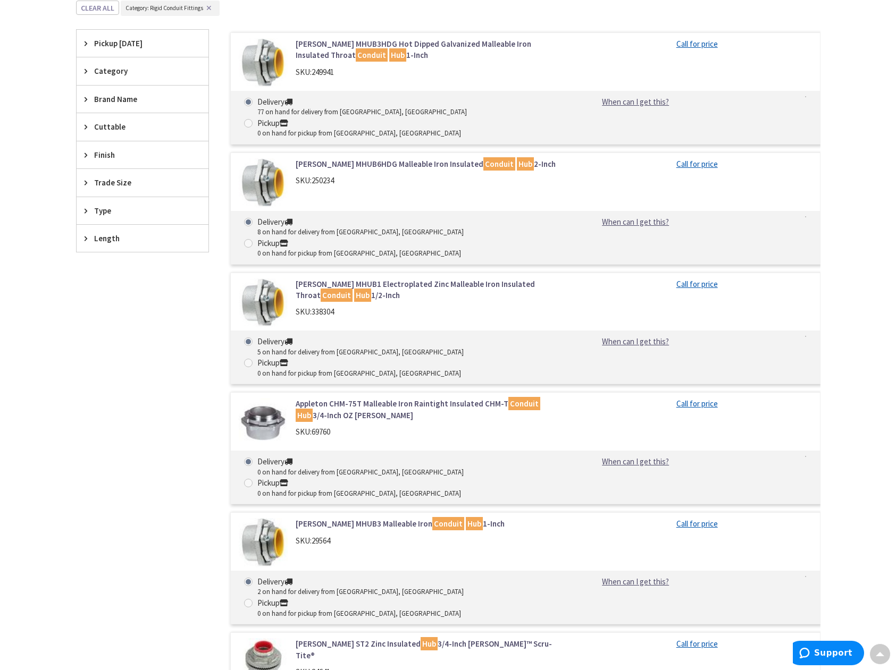
click at [86, 183] on icon at bounding box center [89, 183] width 8 height 8
click at [104, 279] on span "2 Inch" at bounding box center [143, 276] width 132 height 18
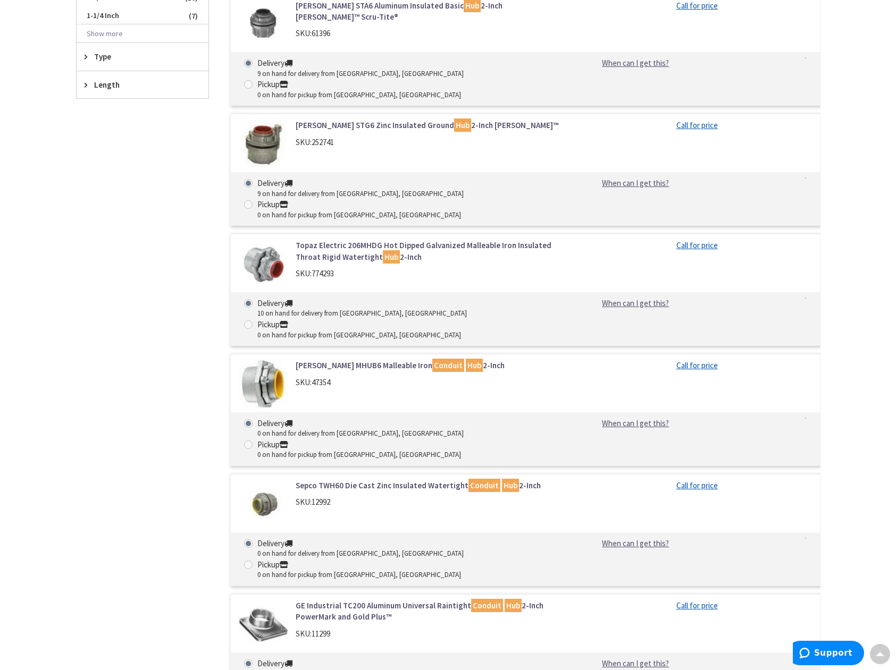
scroll to position [558, 0]
